Goal: Information Seeking & Learning: Learn about a topic

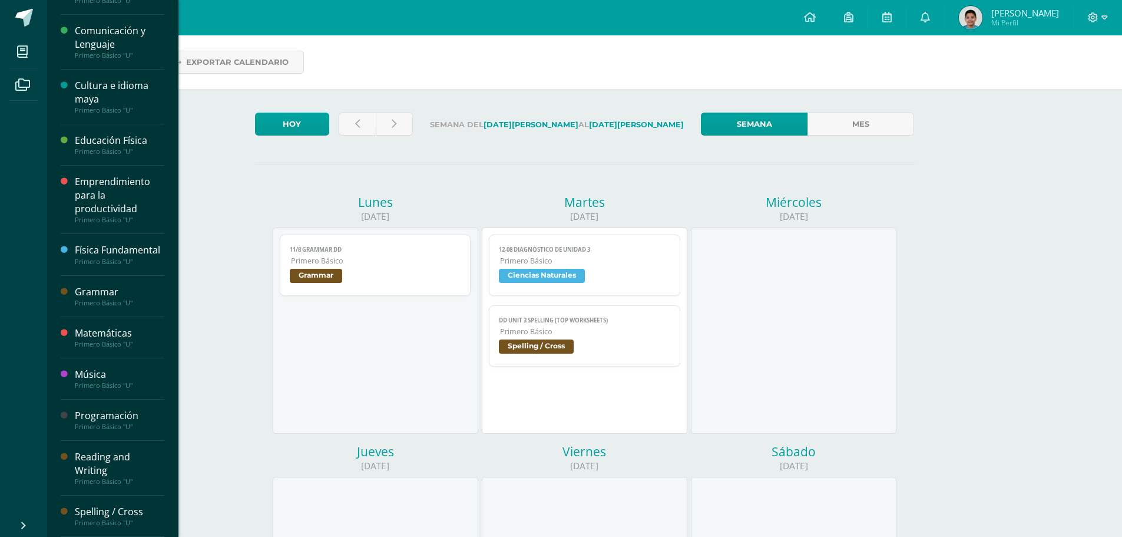
scroll to position [206, 0]
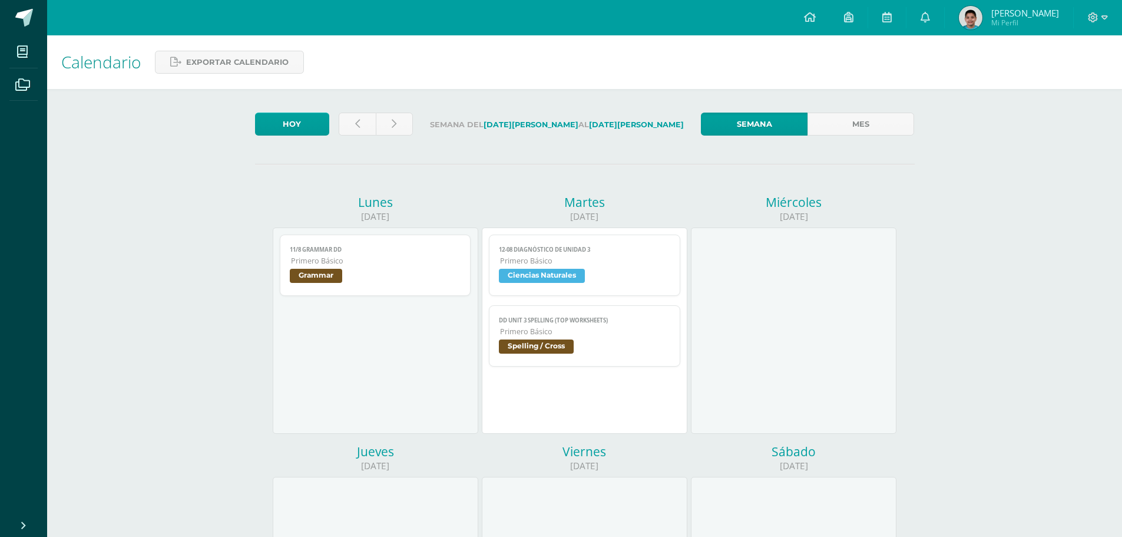
click at [528, 107] on div "Hoy Semana del 11 de Agosto al 16 de Agosto Semana Mes Lunes 11/08/2025 11/8 Gr…" at bounding box center [585, 536] width 707 height 894
click at [551, 101] on div "Hoy Semana del 11 de Agosto al 16 de Agosto Semana Mes Lunes 11/08/2025 11/8 Gr…" at bounding box center [585, 536] width 707 height 894
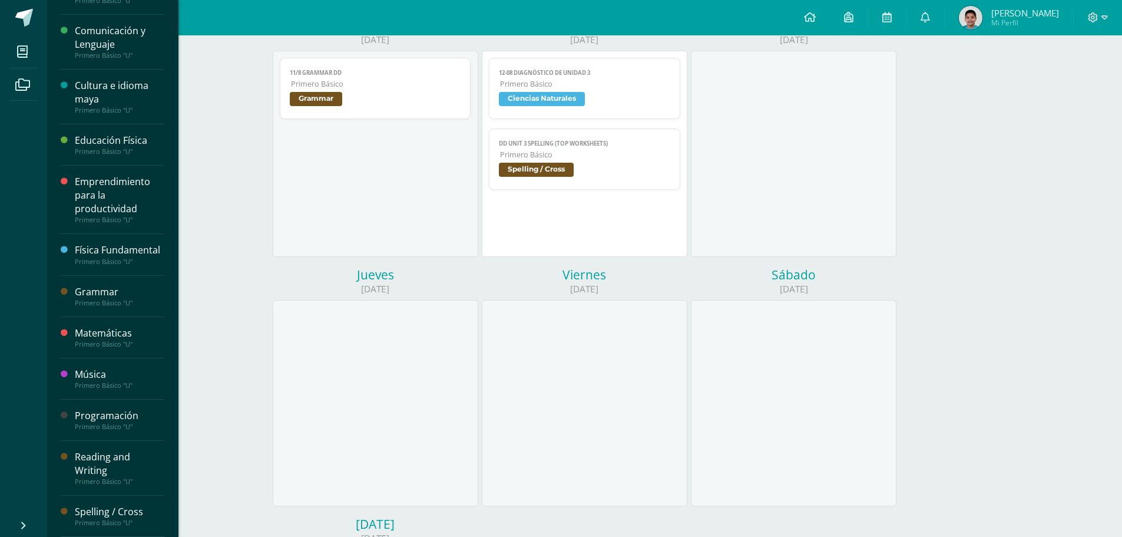
scroll to position [0, 0]
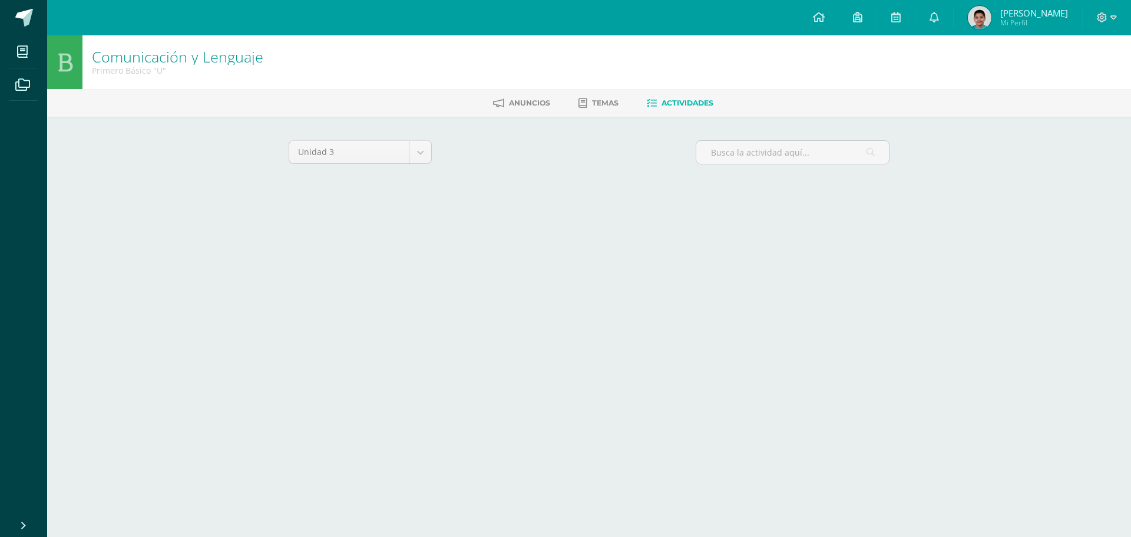
click at [518, 185] on div "Unidad 3 Unidad 1 Unidad 2 Unidad 3 Unidad 4 Cargando actividades No tienes act…" at bounding box center [589, 168] width 610 height 56
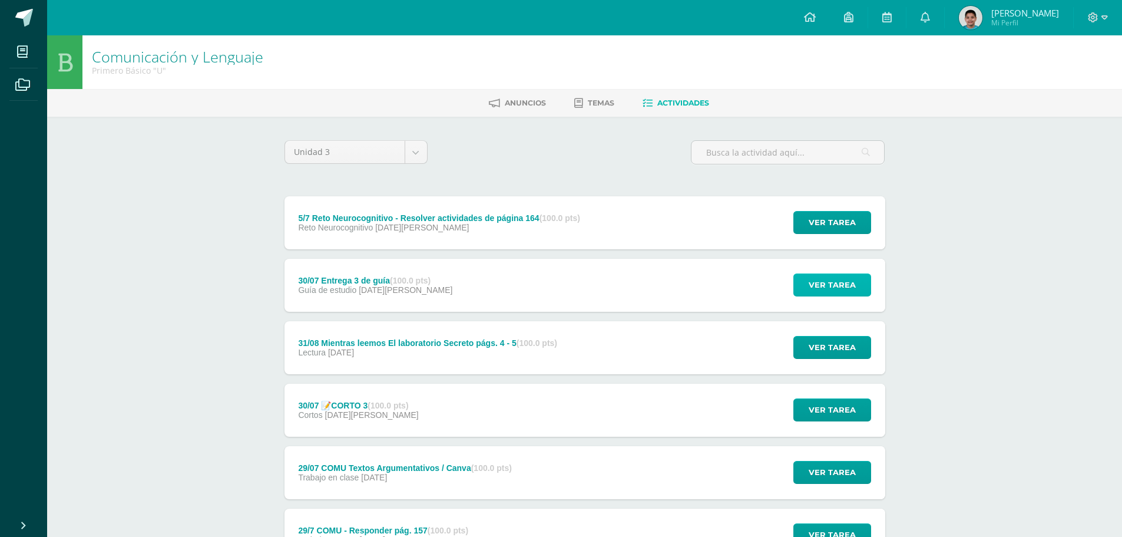
click at [838, 285] on span "Ver tarea" at bounding box center [832, 285] width 47 height 22
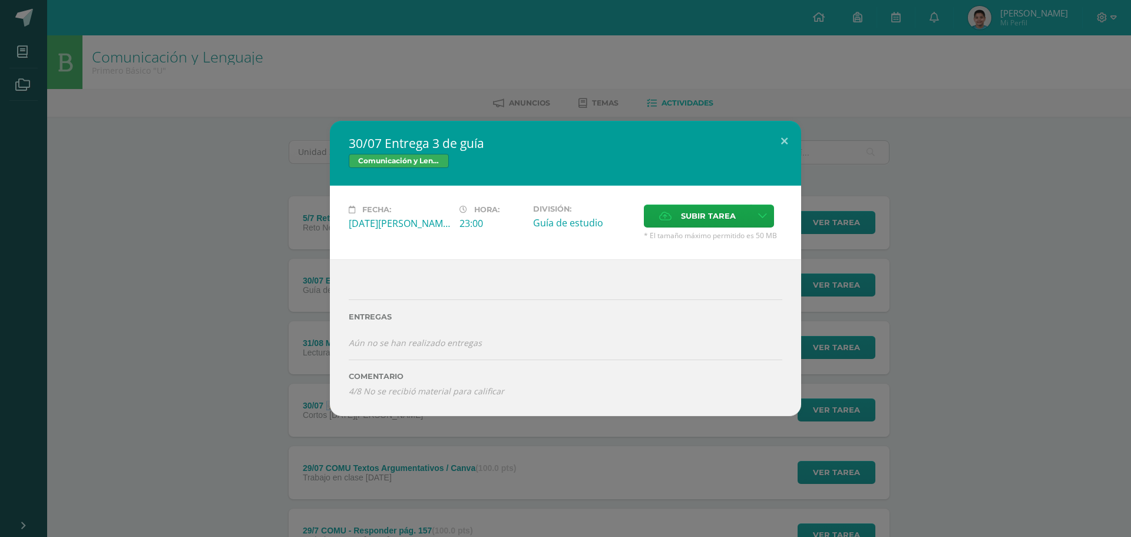
click at [841, 285] on div "30/07 Entrega 3 de guía Comunicación y Lenguaje Fecha: Viernes 01 de Agosto Hor…" at bounding box center [566, 268] width 1122 height 295
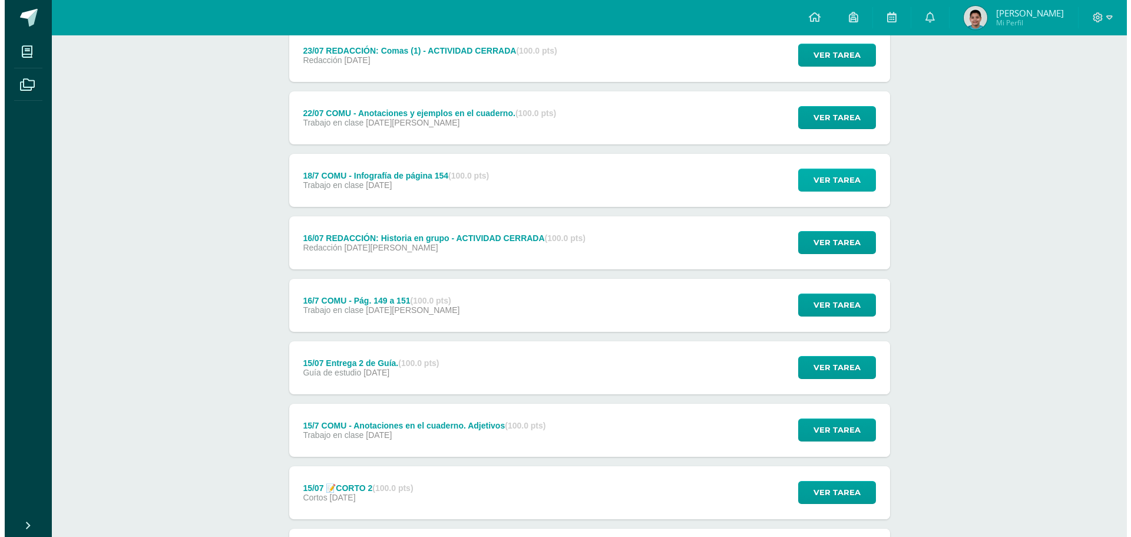
scroll to position [825, 0]
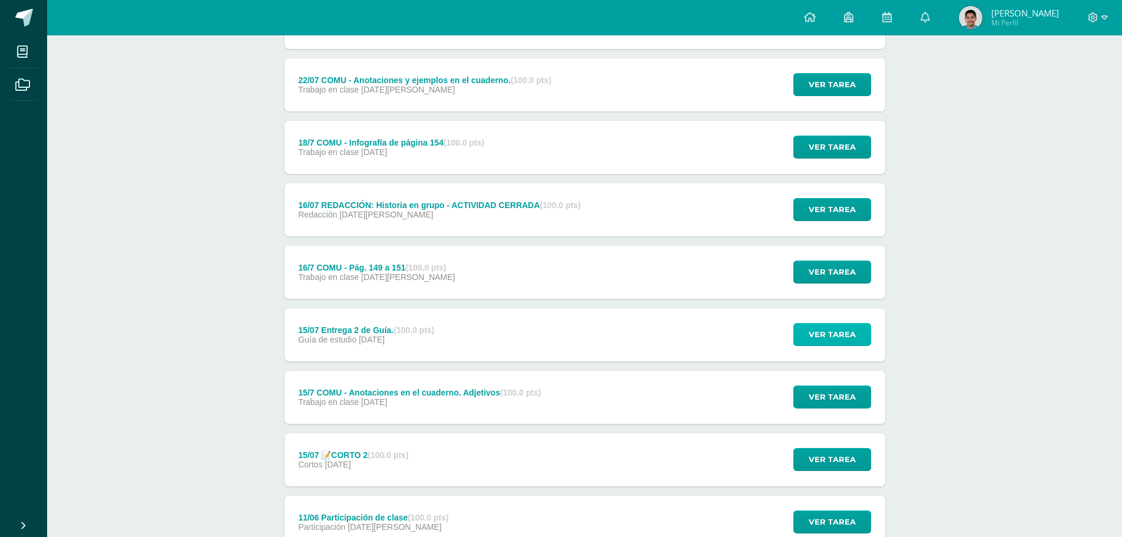
click at [831, 340] on span "Ver tarea" at bounding box center [832, 334] width 47 height 22
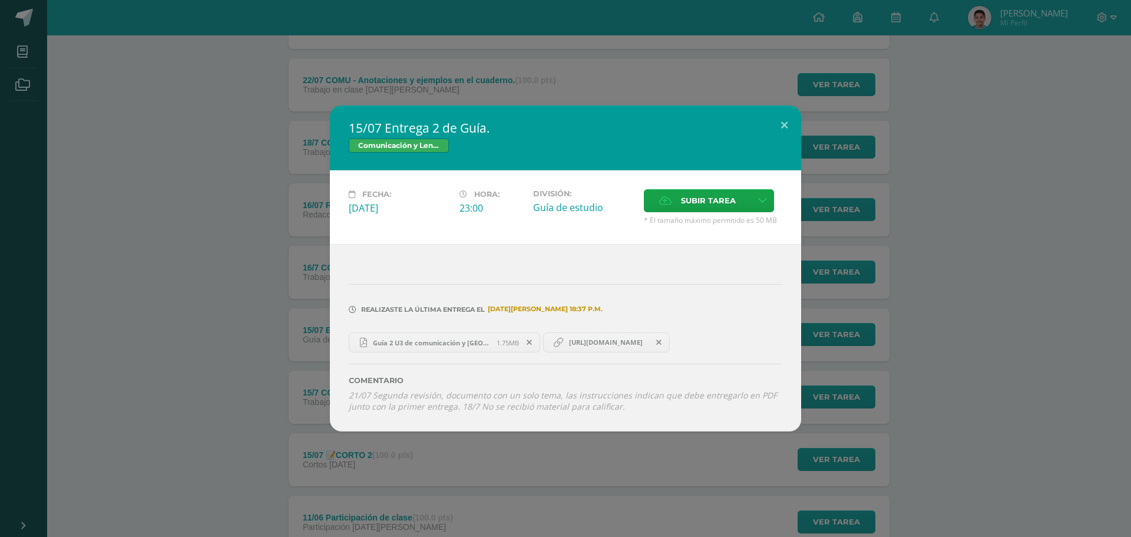
click at [467, 335] on link "Guía 2 U3 de comunicación y Lenguaje.pdf 1.75MB" at bounding box center [444, 342] width 191 height 20
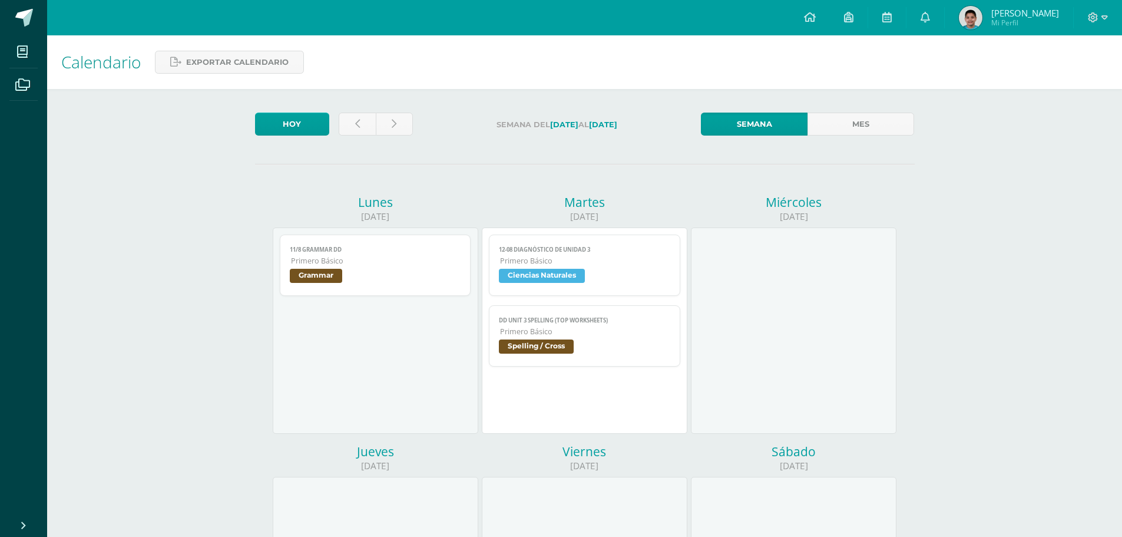
scroll to position [206, 0]
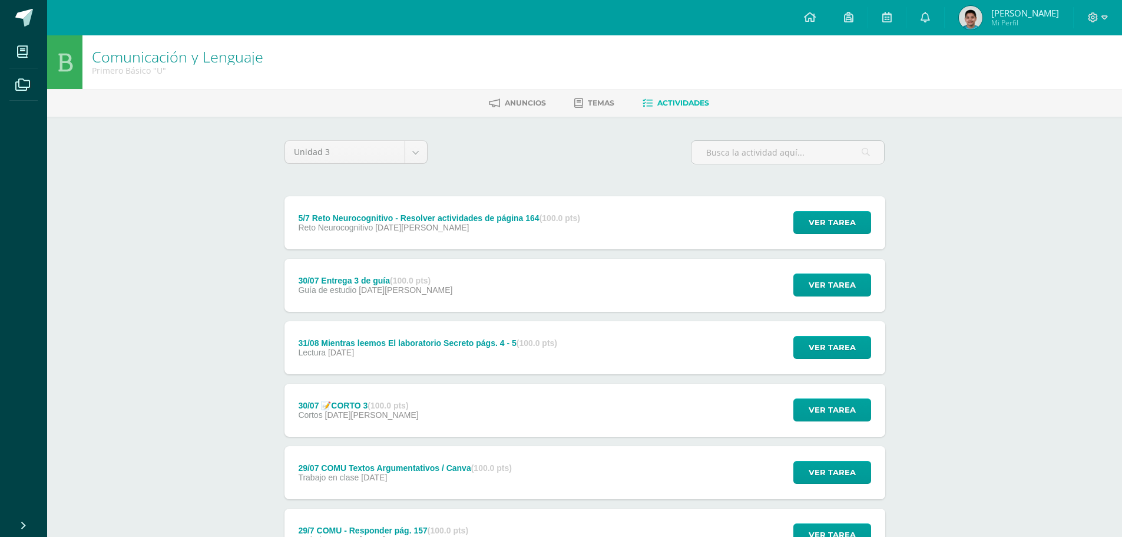
drag, startPoint x: 228, startPoint y: 152, endPoint x: 232, endPoint y: 167, distance: 15.3
click at [230, 163] on div "Comunicación y Lenguaje Primero Básico "U" Anuncios Temas Actividades Unidad 3 …" at bounding box center [584, 460] width 1075 height 850
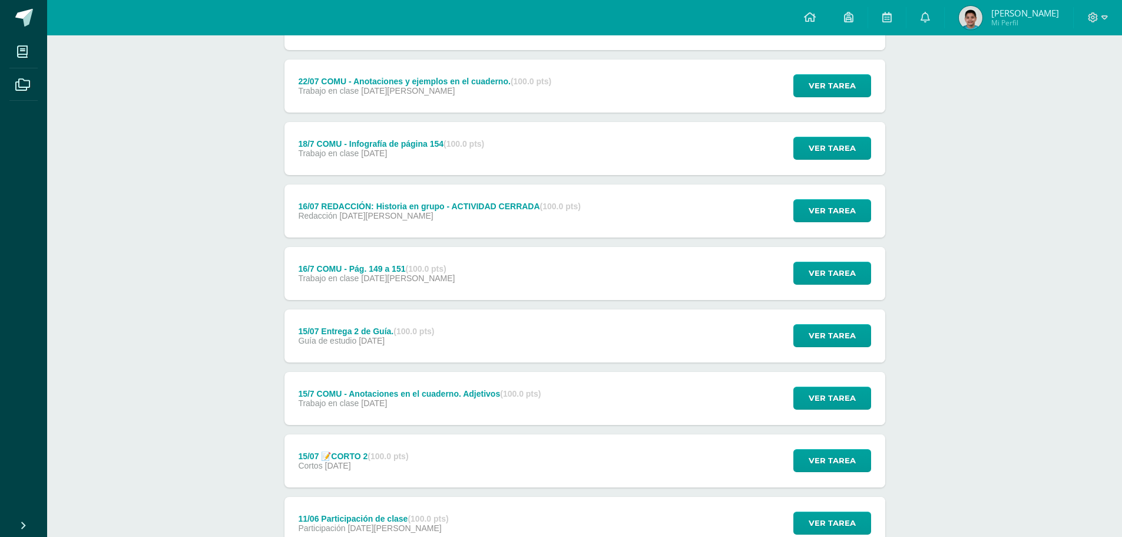
scroll to position [825, 0]
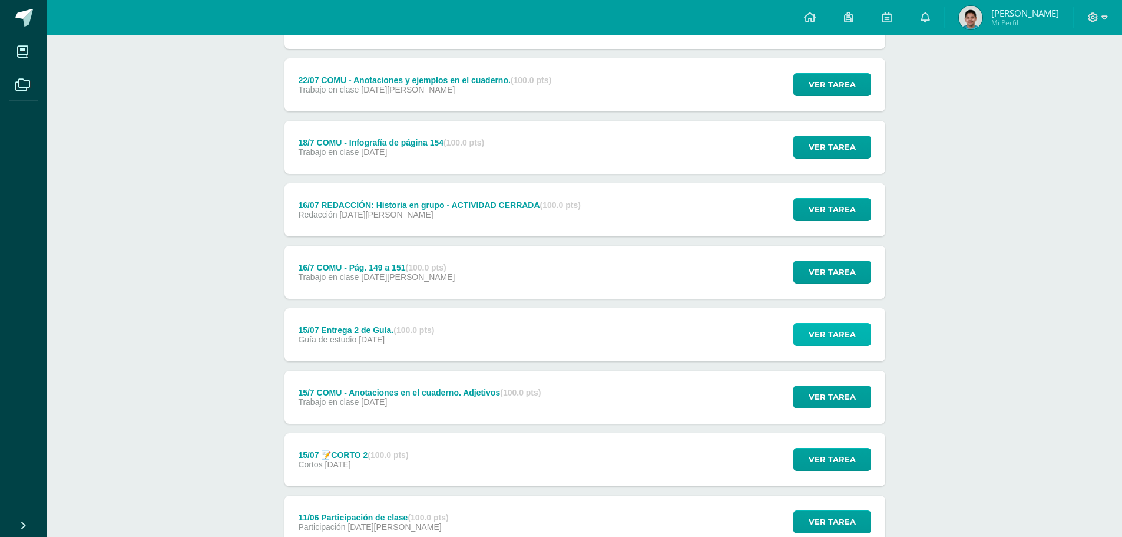
click at [824, 328] on span "Ver tarea" at bounding box center [832, 334] width 47 height 22
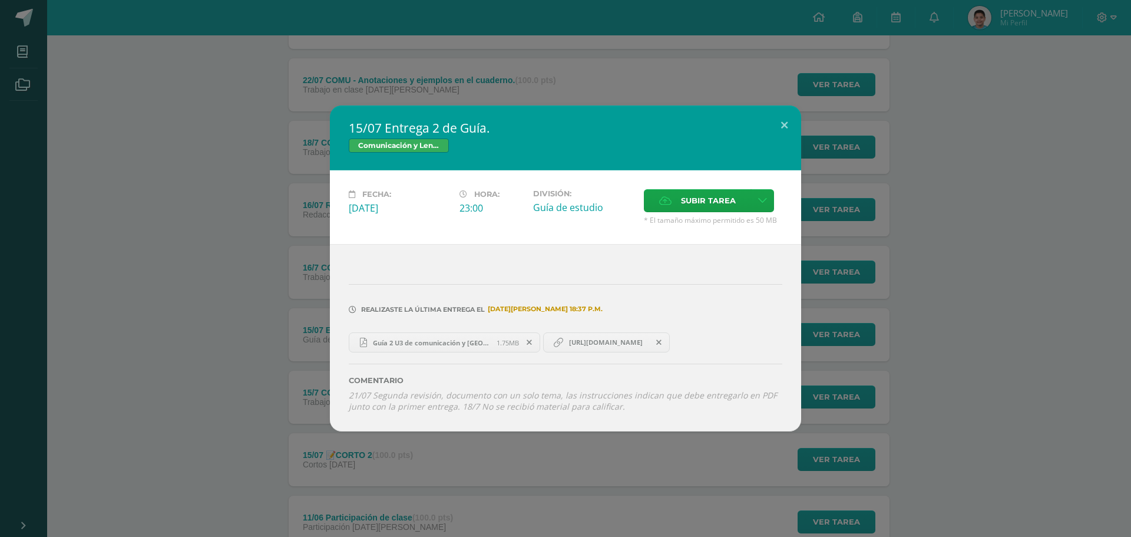
click at [918, 200] on div "15/07 Entrega 2 de Guía. Comunicación y Lenguaje Fecha: Martes 15 de Julio Hora…" at bounding box center [566, 268] width 1122 height 326
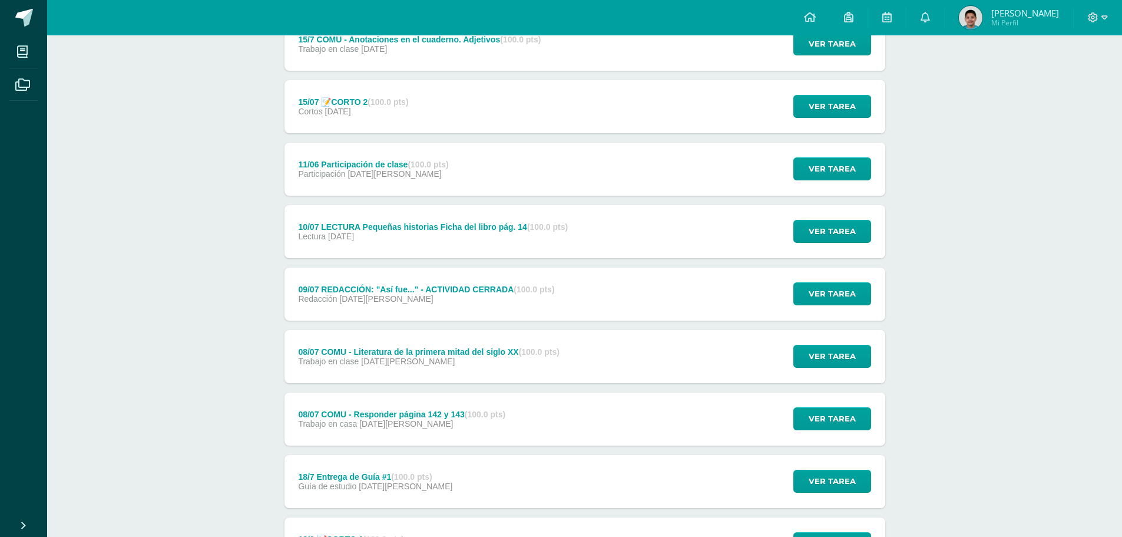
scroll to position [1178, 0]
click at [828, 285] on span "Ver tarea" at bounding box center [832, 293] width 47 height 22
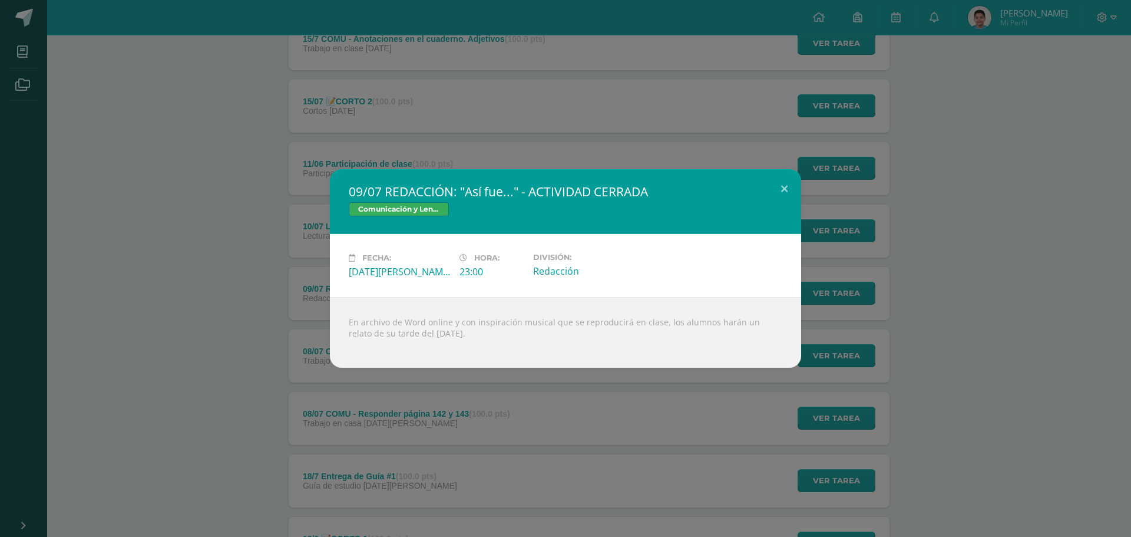
click at [900, 268] on div "09/07 REDACCIÓN: "Así fue..." - ACTIVIDAD CERRADA Comunicación y Lenguaje Fecha…" at bounding box center [566, 268] width 1122 height 199
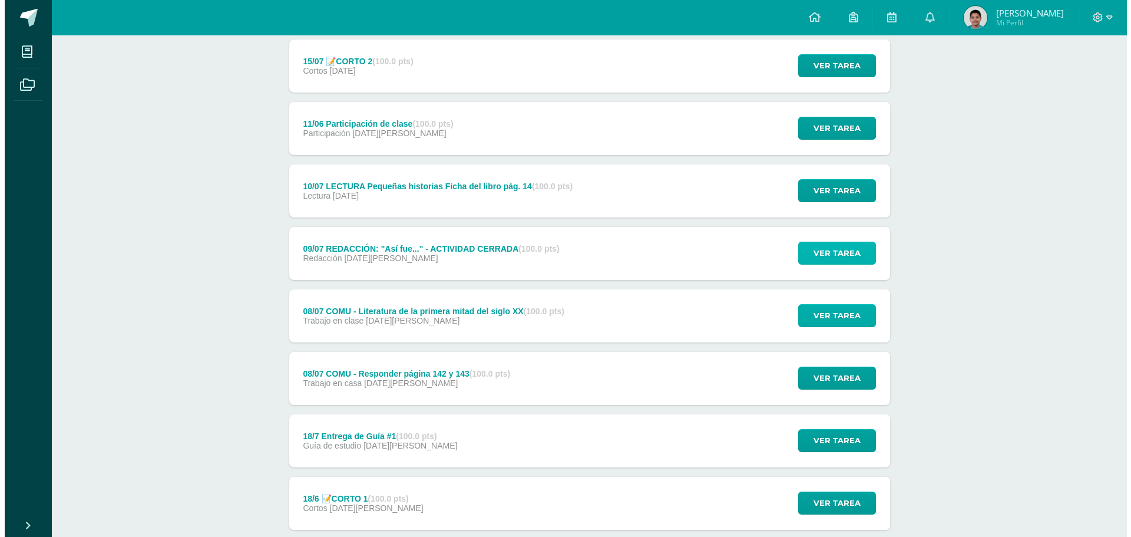
scroll to position [1237, 0]
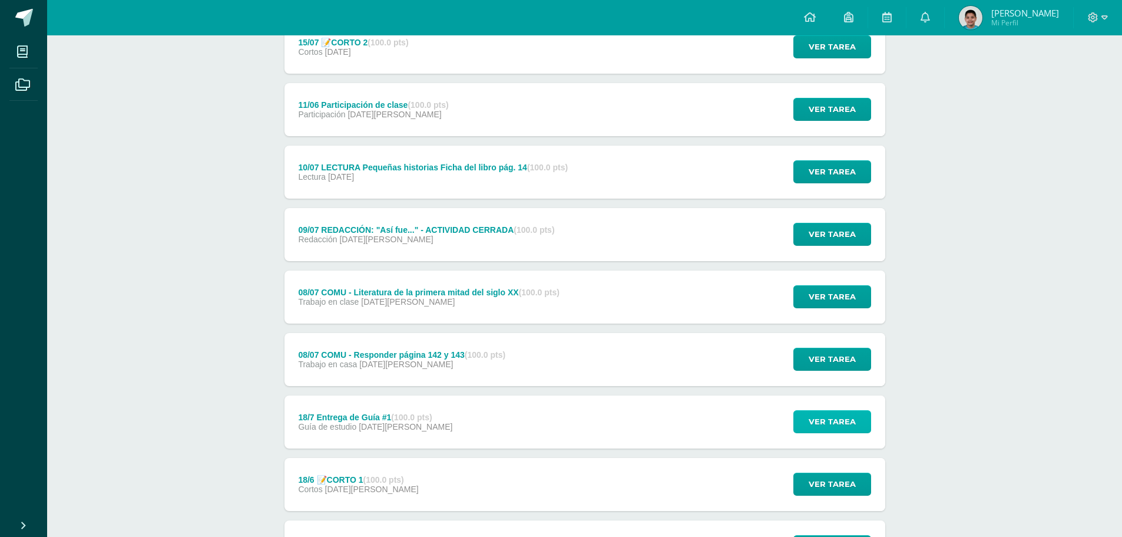
click at [804, 412] on button "Ver tarea" at bounding box center [833, 421] width 78 height 23
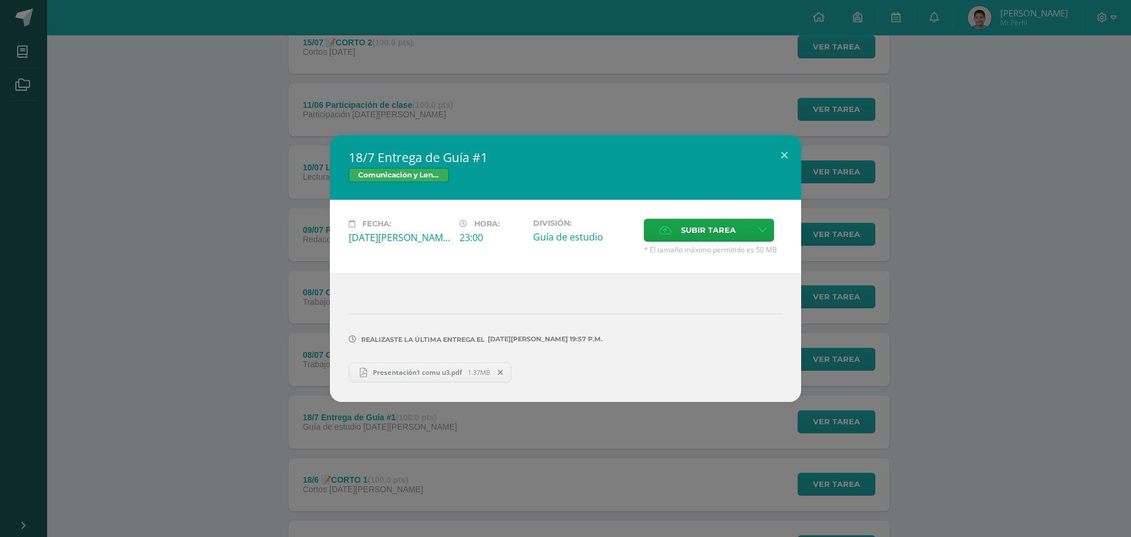
click at [427, 377] on link "Presentación1 comu u3.pdf 1.37MB" at bounding box center [430, 372] width 163 height 20
